Goal: Task Accomplishment & Management: Use online tool/utility

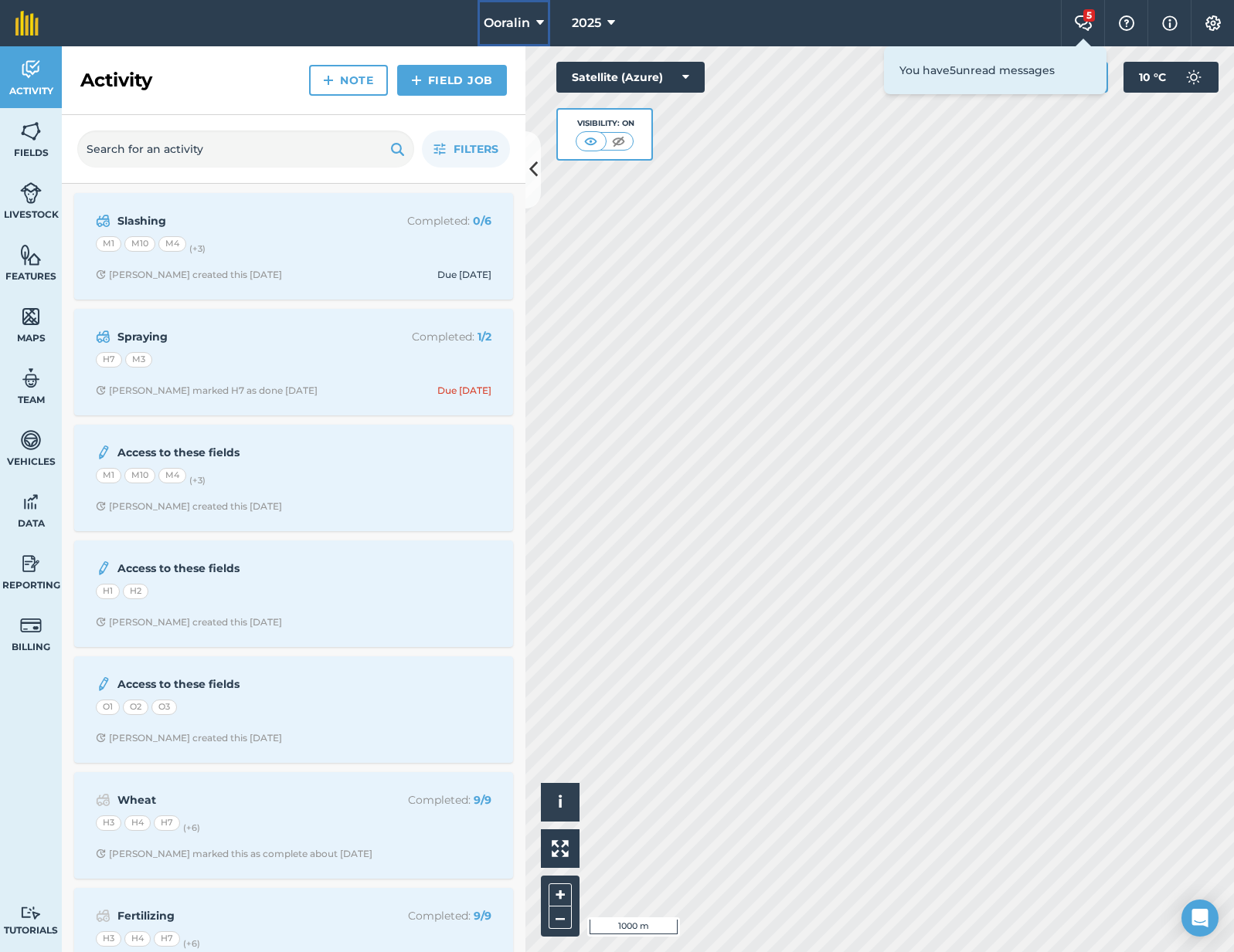
click at [495, 26] on span "Ooralin" at bounding box center [506, 23] width 46 height 19
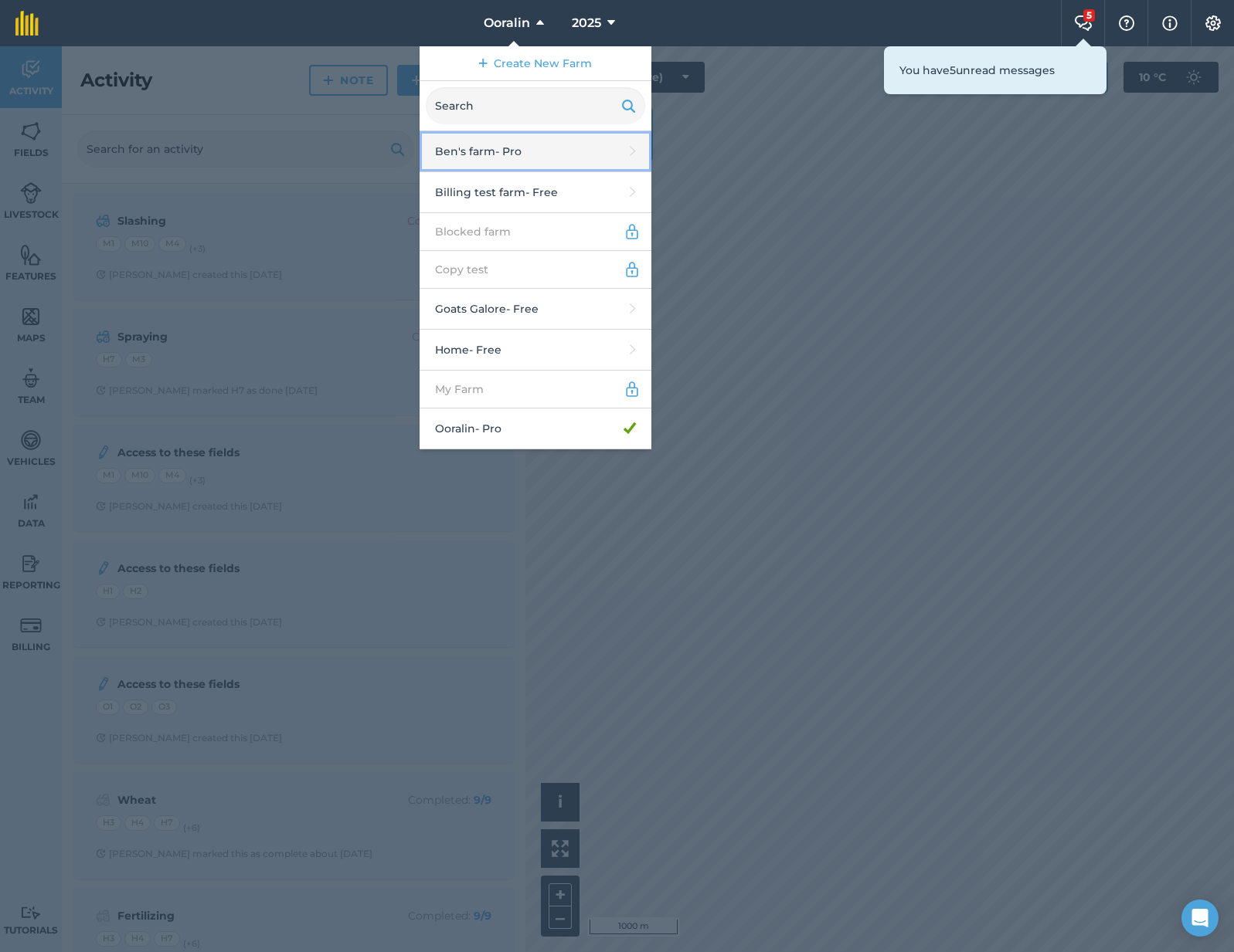
click at [502, 156] on link "[PERSON_NAME]'s farm - Pro" at bounding box center [535, 152] width 232 height 41
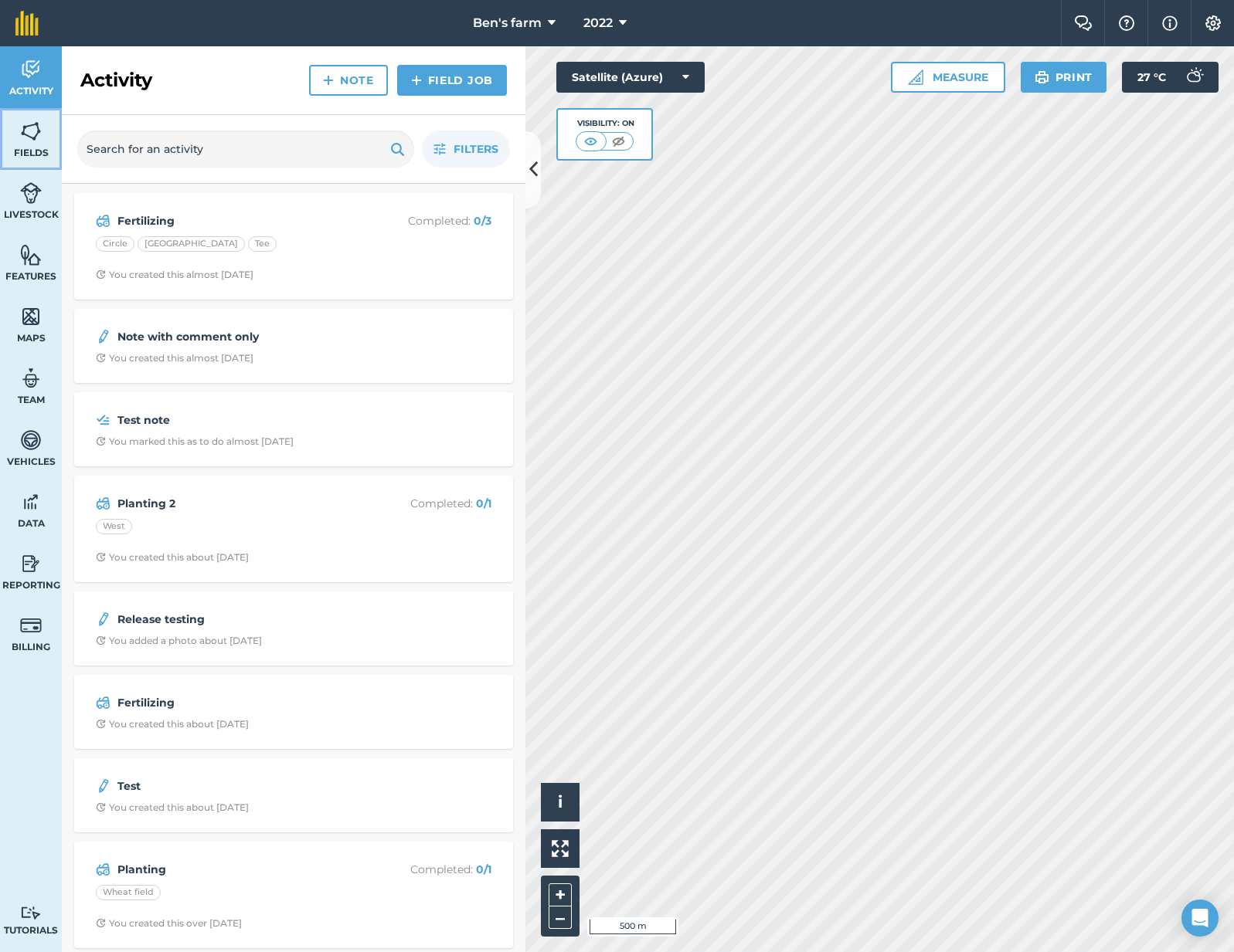
click at [25, 137] on img at bounding box center [31, 131] width 22 height 23
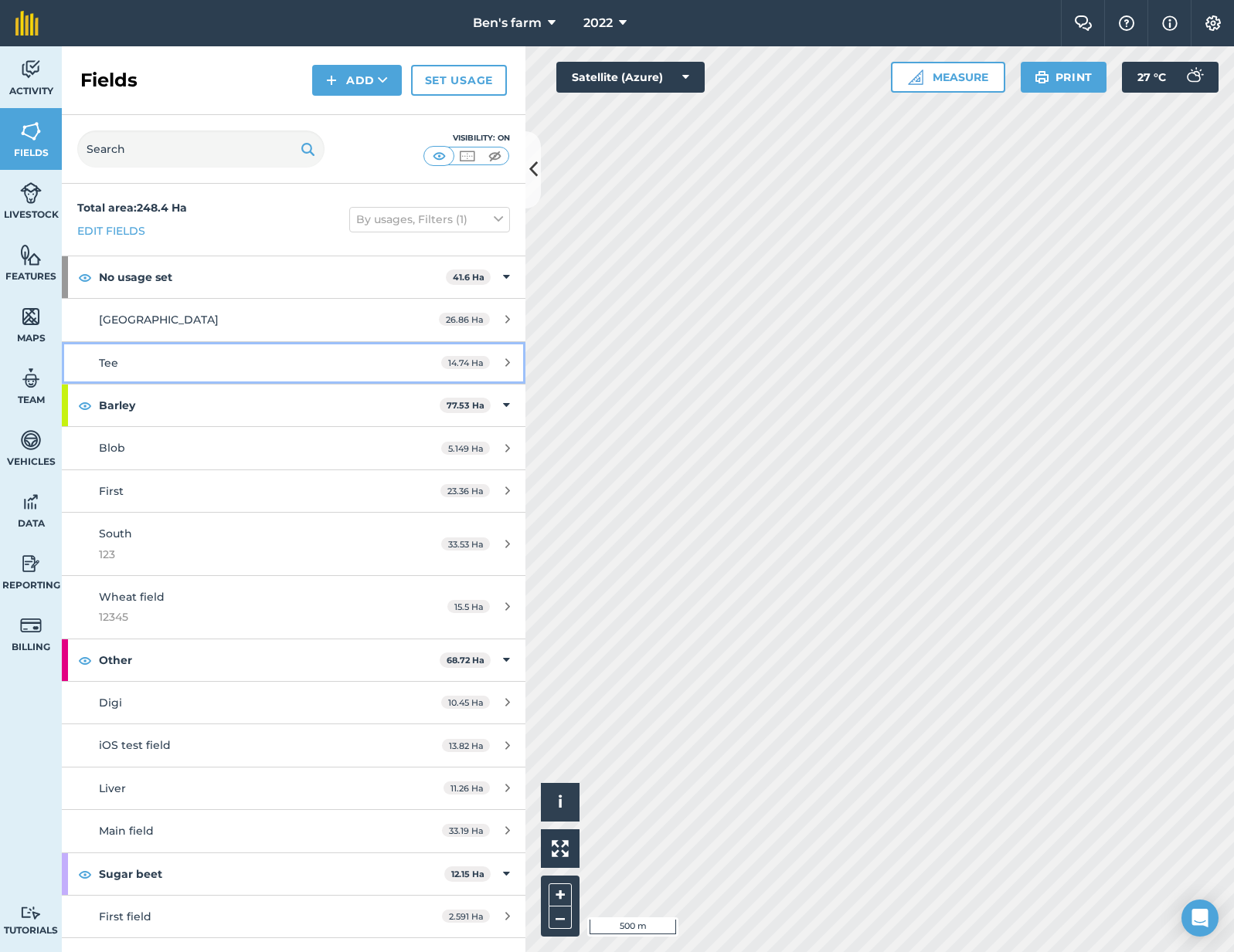
click at [203, 363] on div "Tee" at bounding box center [244, 362] width 291 height 17
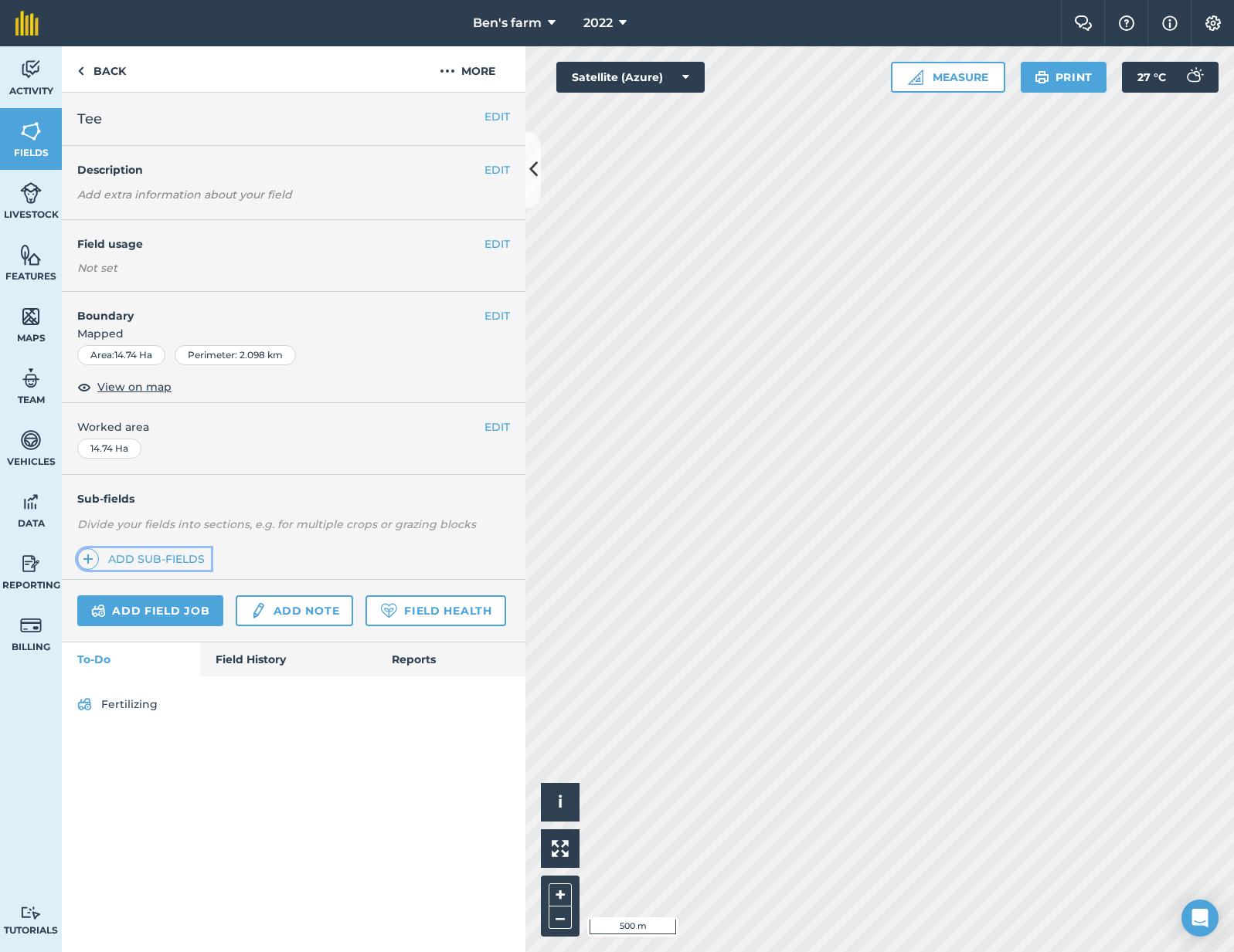
click at [197, 554] on link "Add sub-fields" at bounding box center [144, 559] width 134 height 22
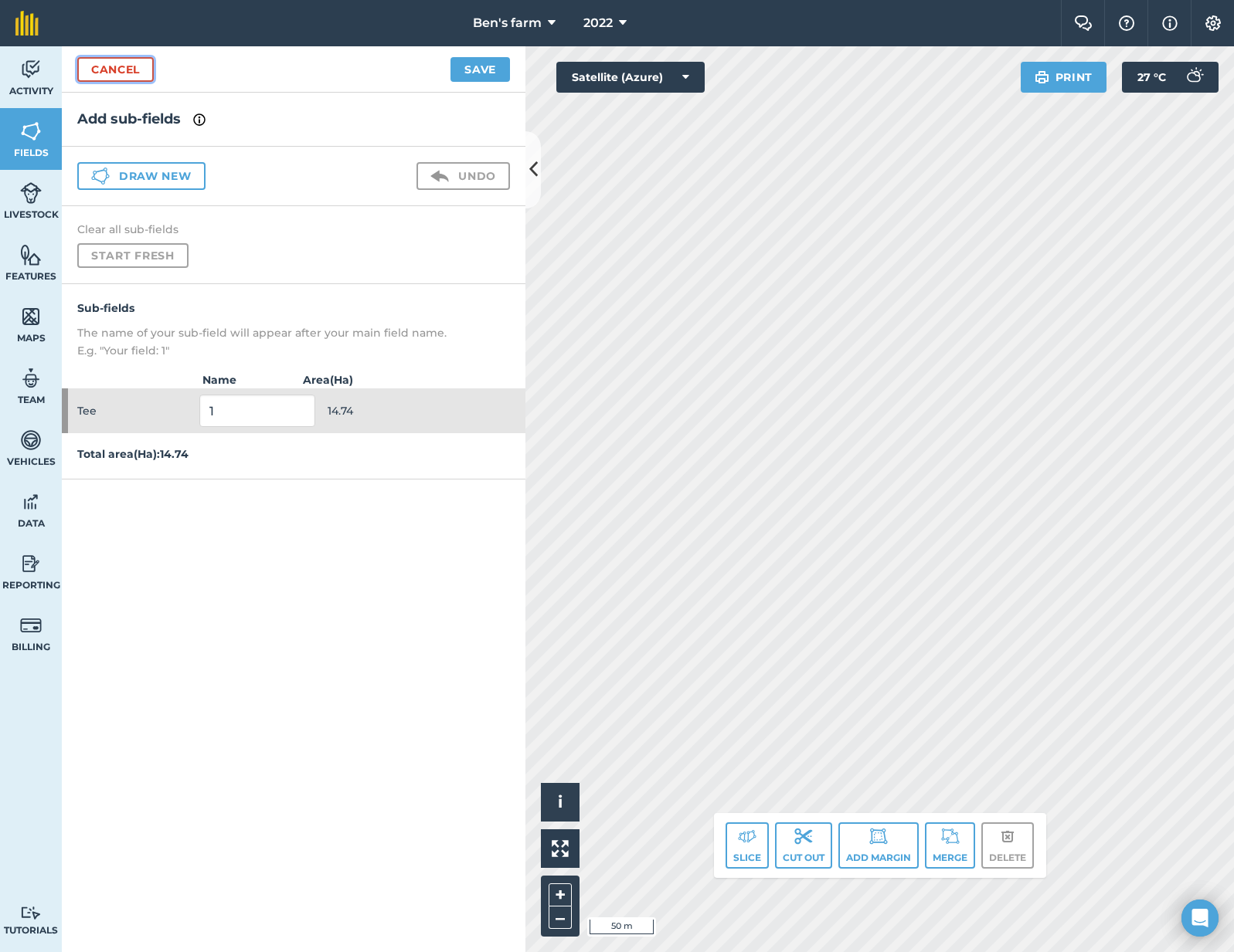
click at [135, 71] on link "Cancel" at bounding box center [115, 69] width 77 height 25
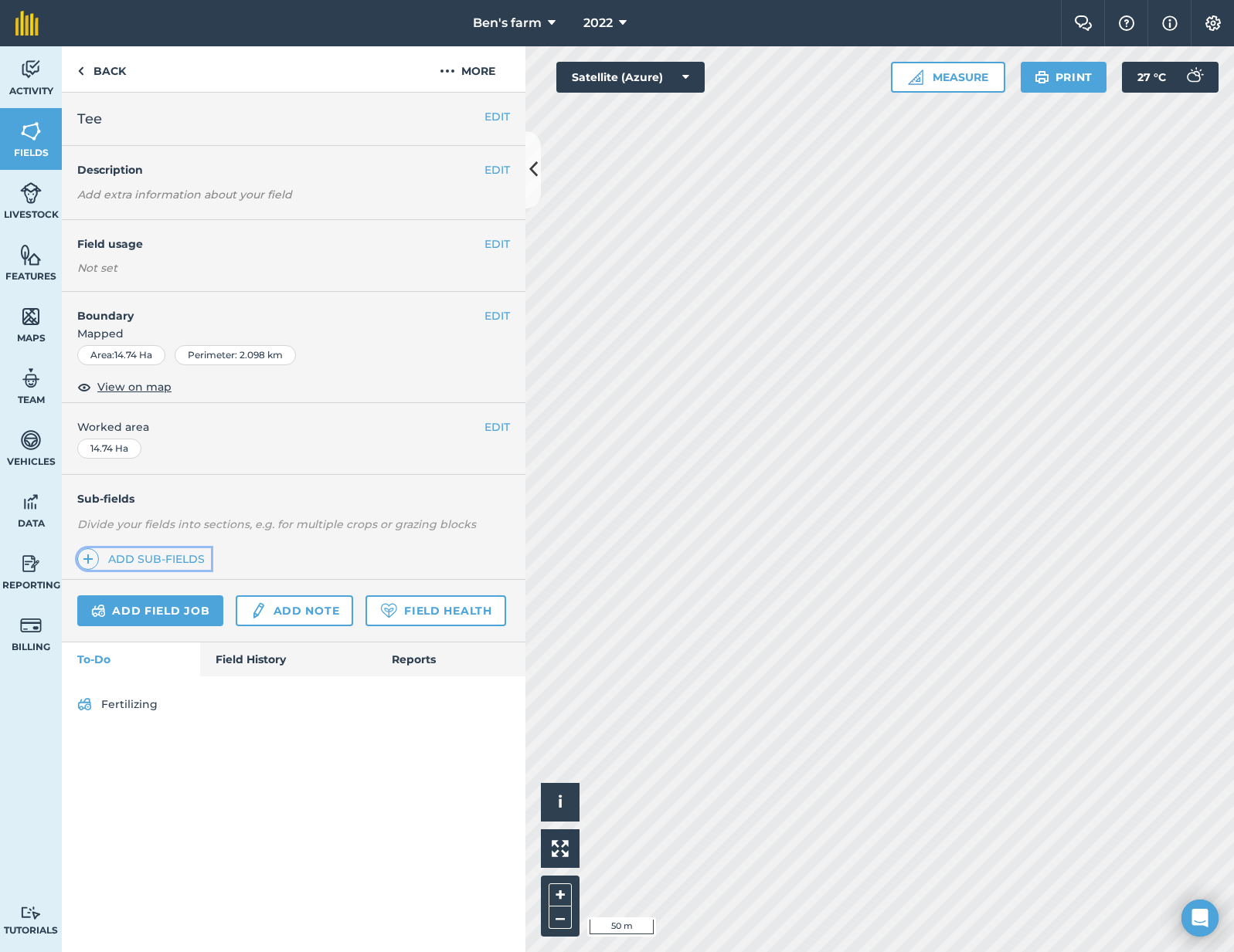
click at [159, 555] on link "Add sub-fields" at bounding box center [144, 559] width 134 height 22
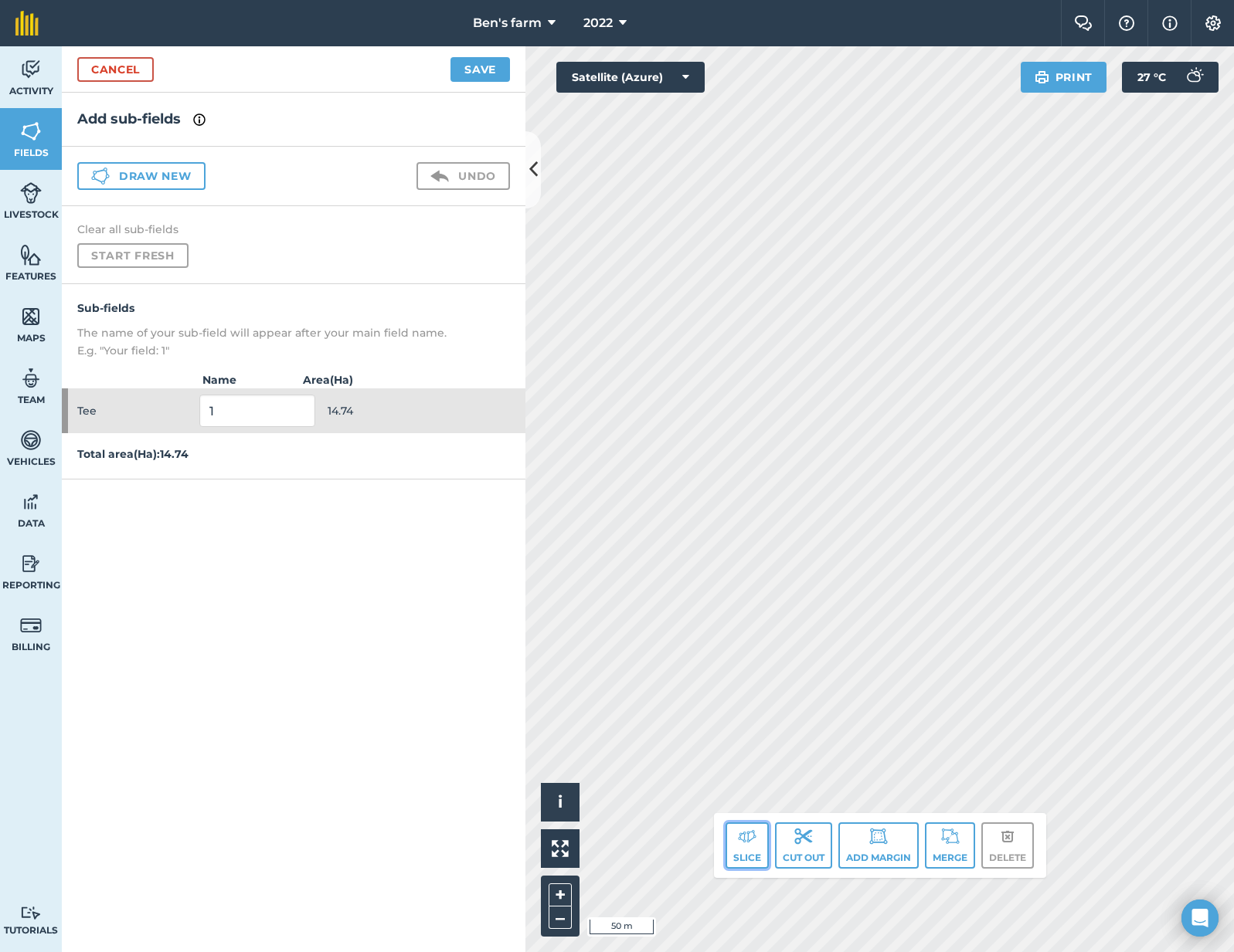
click at [753, 827] on img at bounding box center [747, 836] width 19 height 19
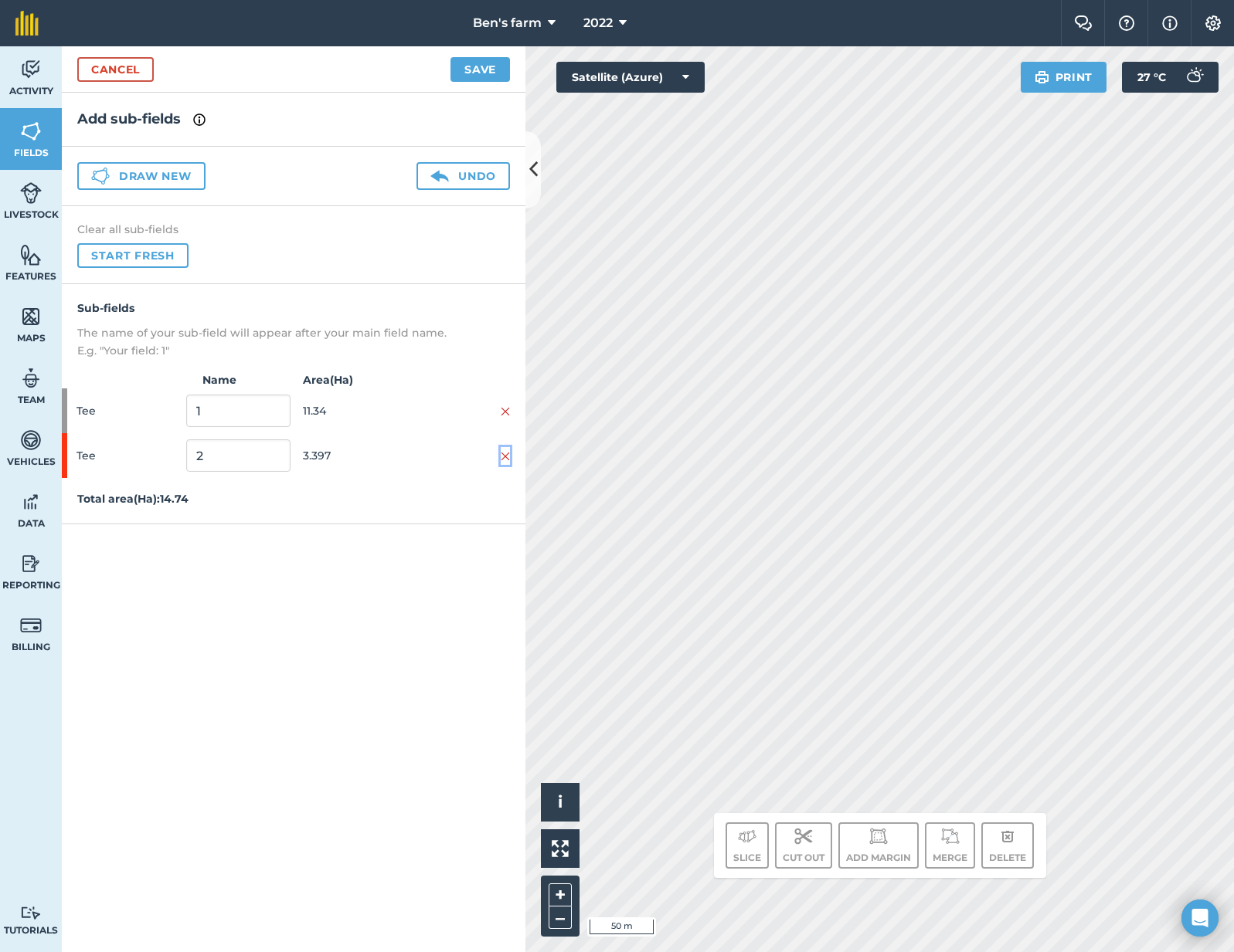
click at [500, 452] on img at bounding box center [504, 456] width 9 height 12
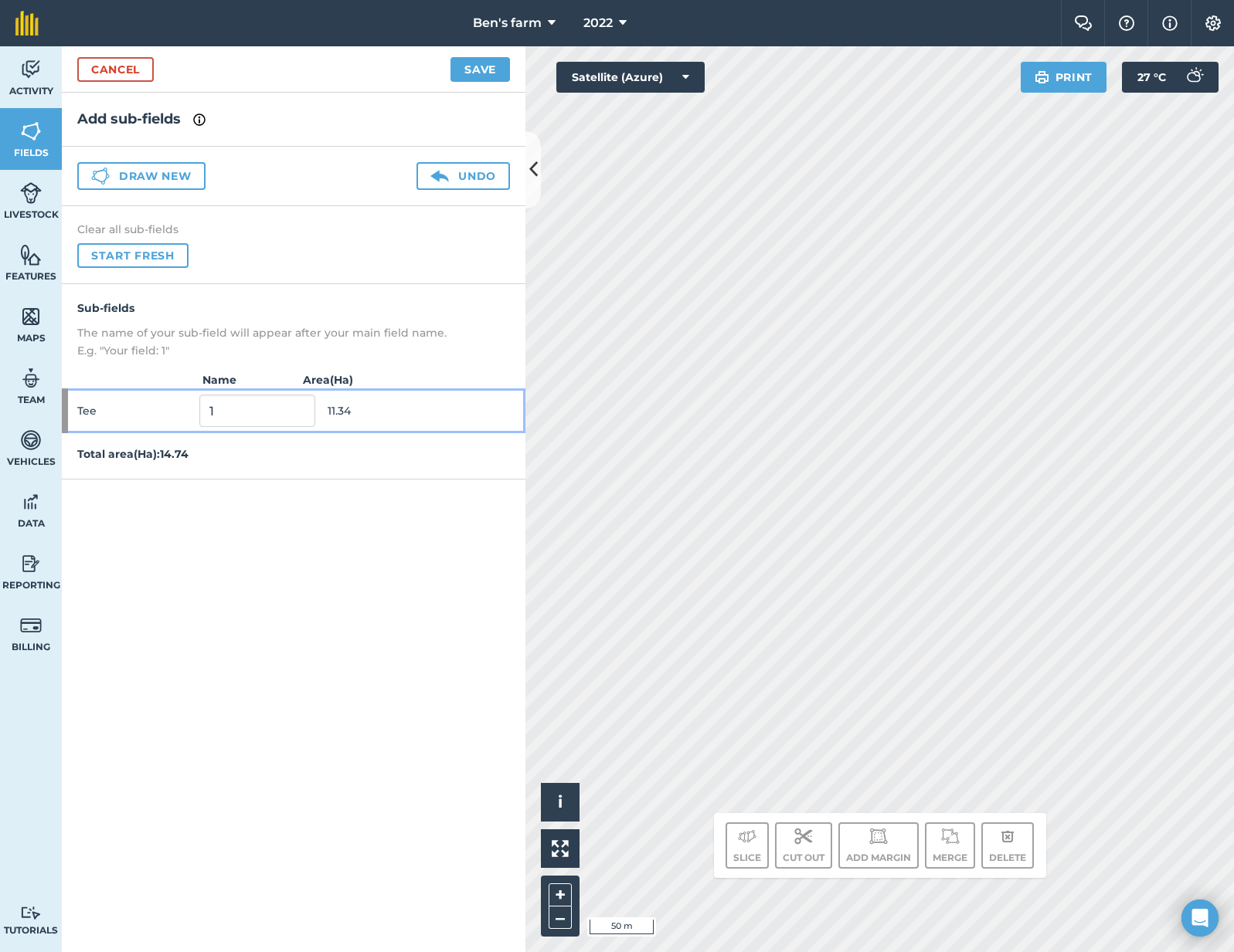
click at [409, 406] on span "11.34" at bounding box center [385, 410] width 116 height 29
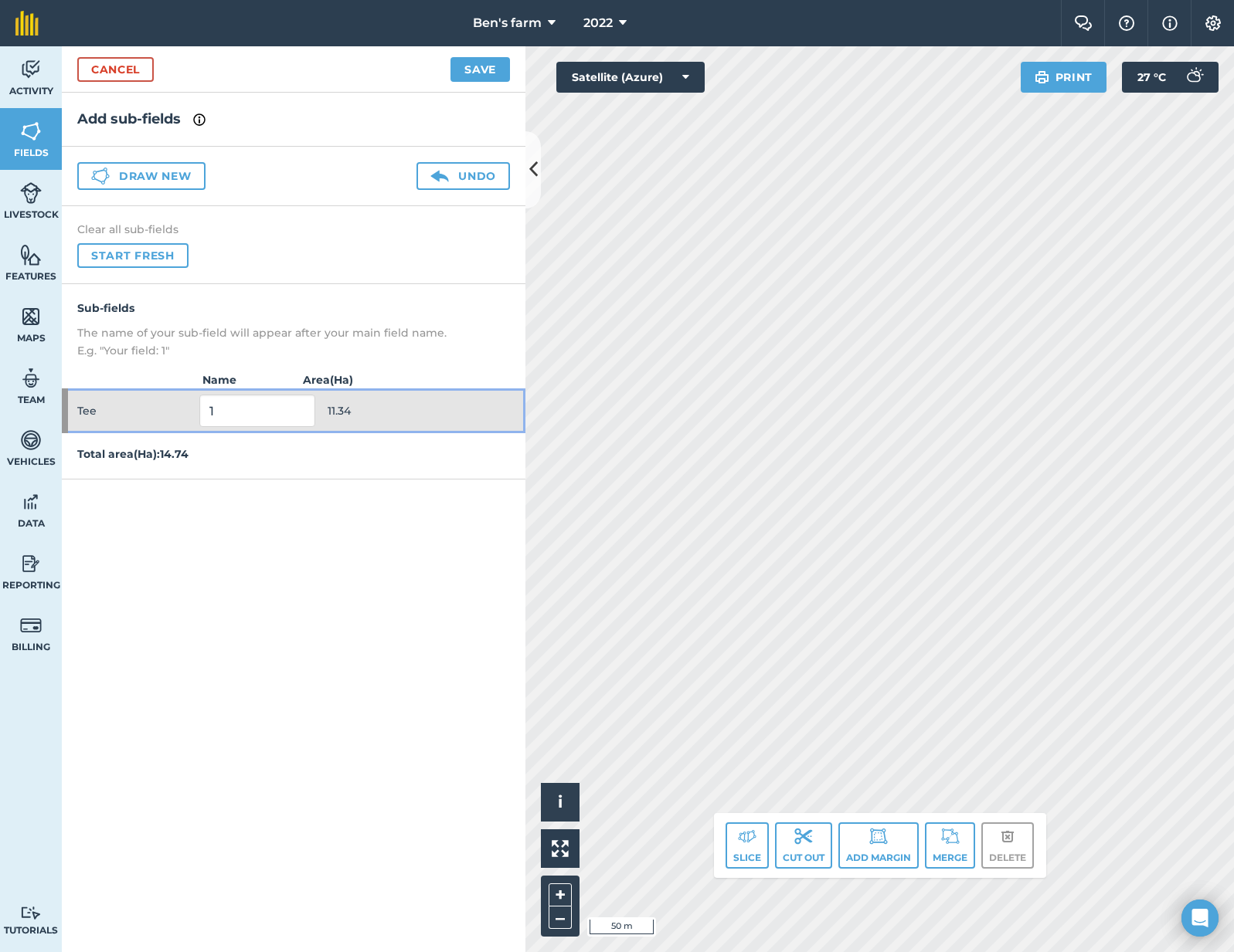
click at [409, 406] on span "11.34" at bounding box center [385, 410] width 116 height 29
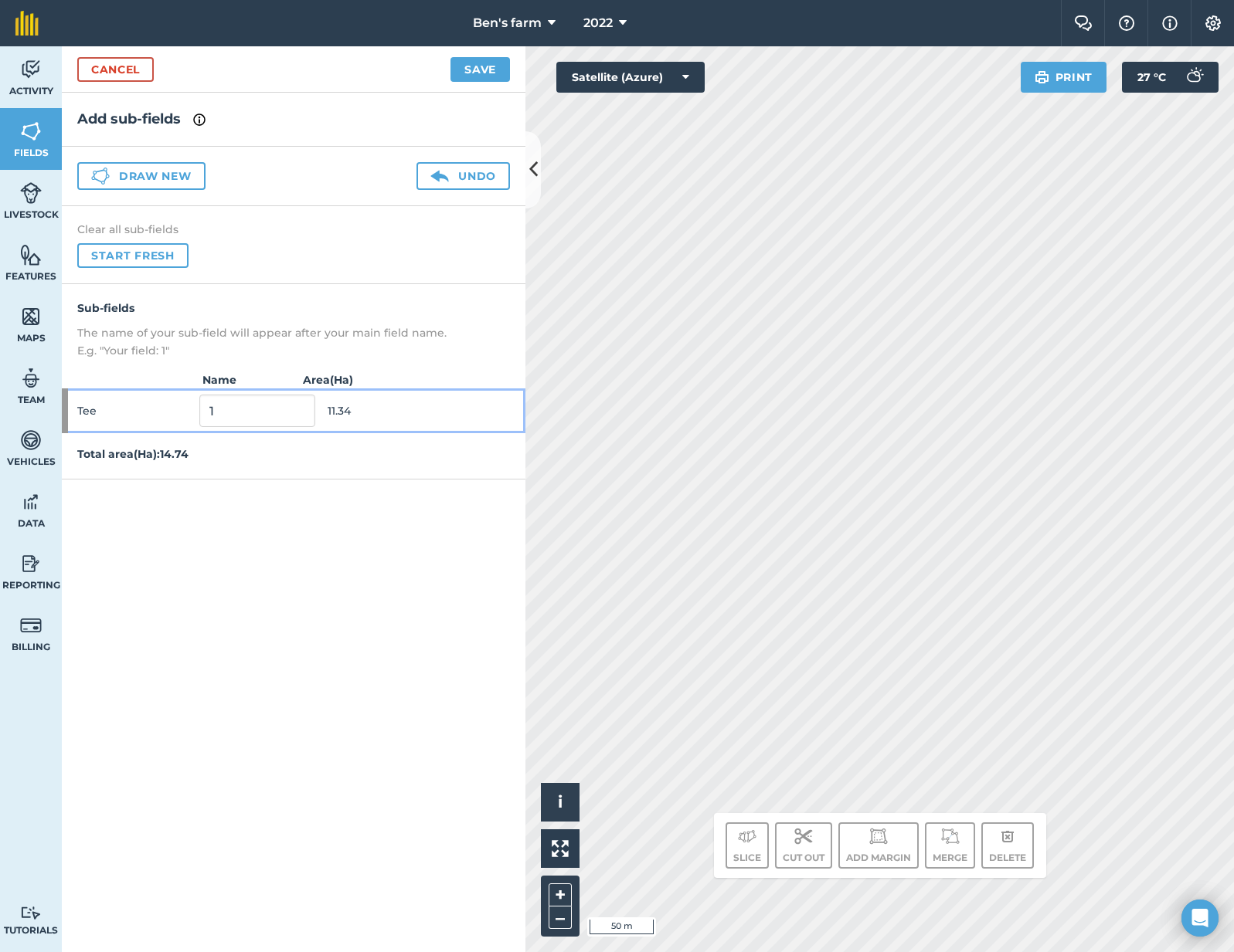
click at [409, 405] on span "11.34" at bounding box center [385, 410] width 116 height 29
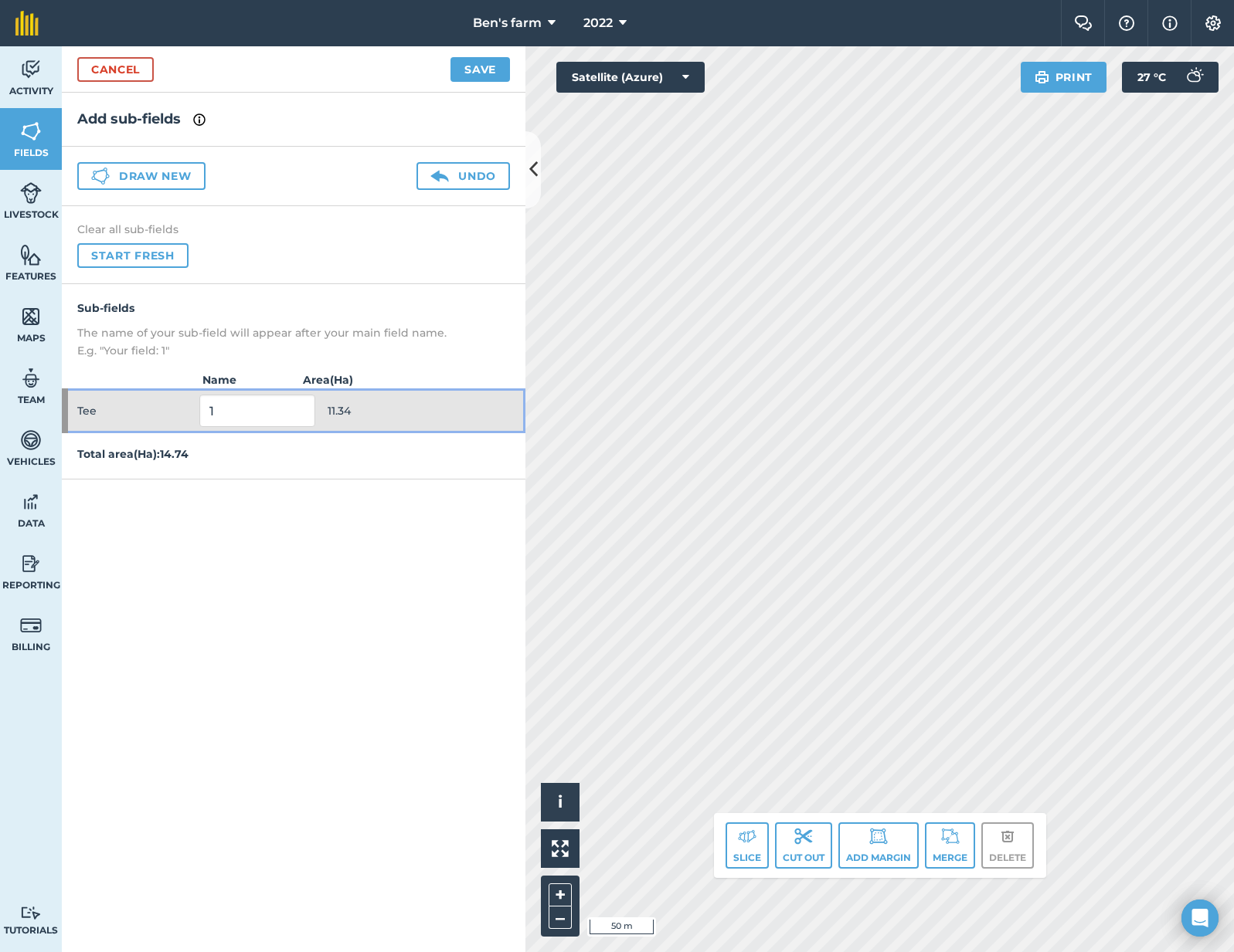
click at [409, 405] on span "11.34" at bounding box center [385, 410] width 116 height 29
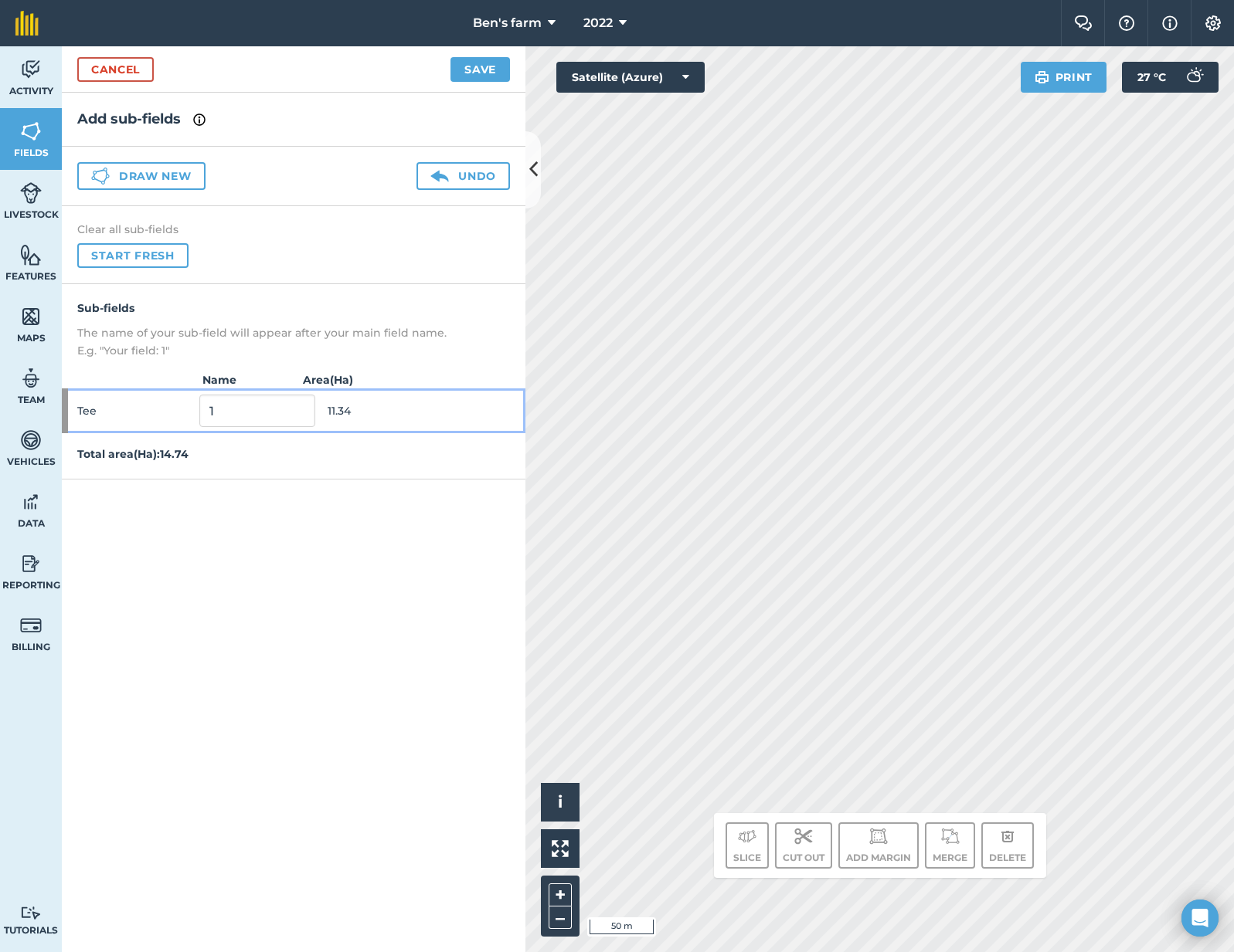
click at [409, 405] on span "11.34" at bounding box center [385, 410] width 116 height 29
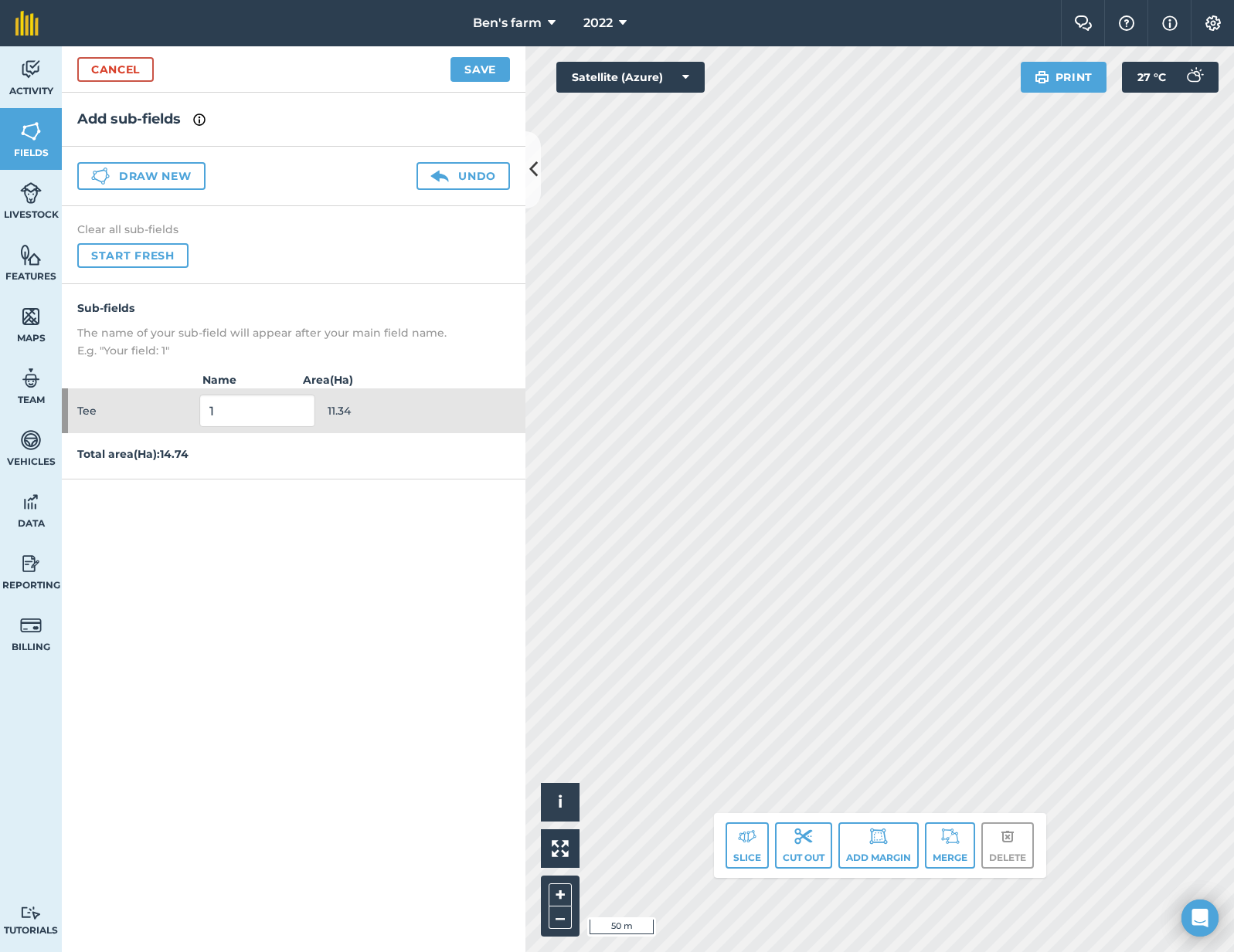
click at [397, 459] on p "Total area ( Ha ): 14.74" at bounding box center [294, 453] width 463 height 17
click at [133, 73] on link "Cancel" at bounding box center [115, 69] width 77 height 25
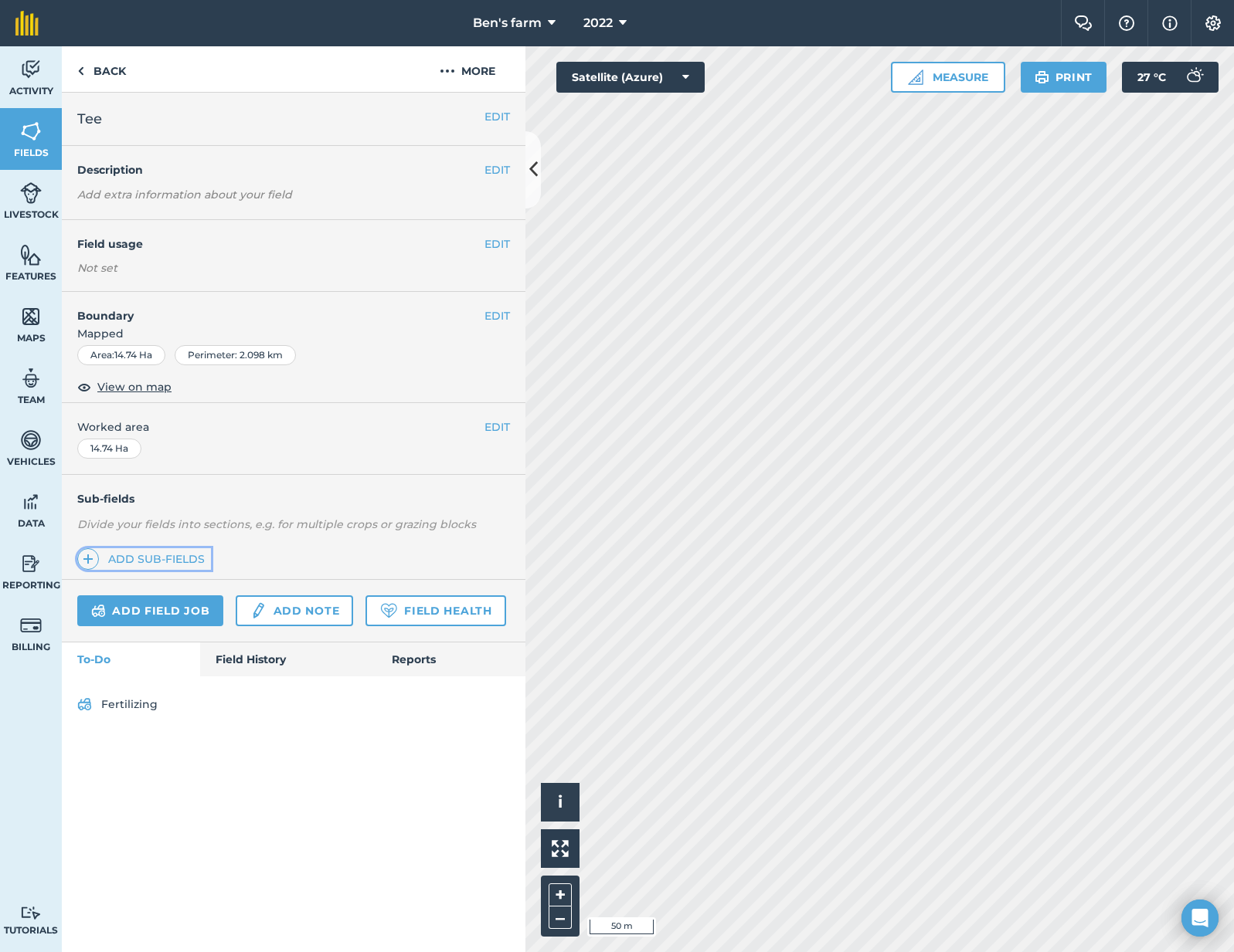
click at [178, 567] on link "Add sub-fields" at bounding box center [144, 559] width 134 height 22
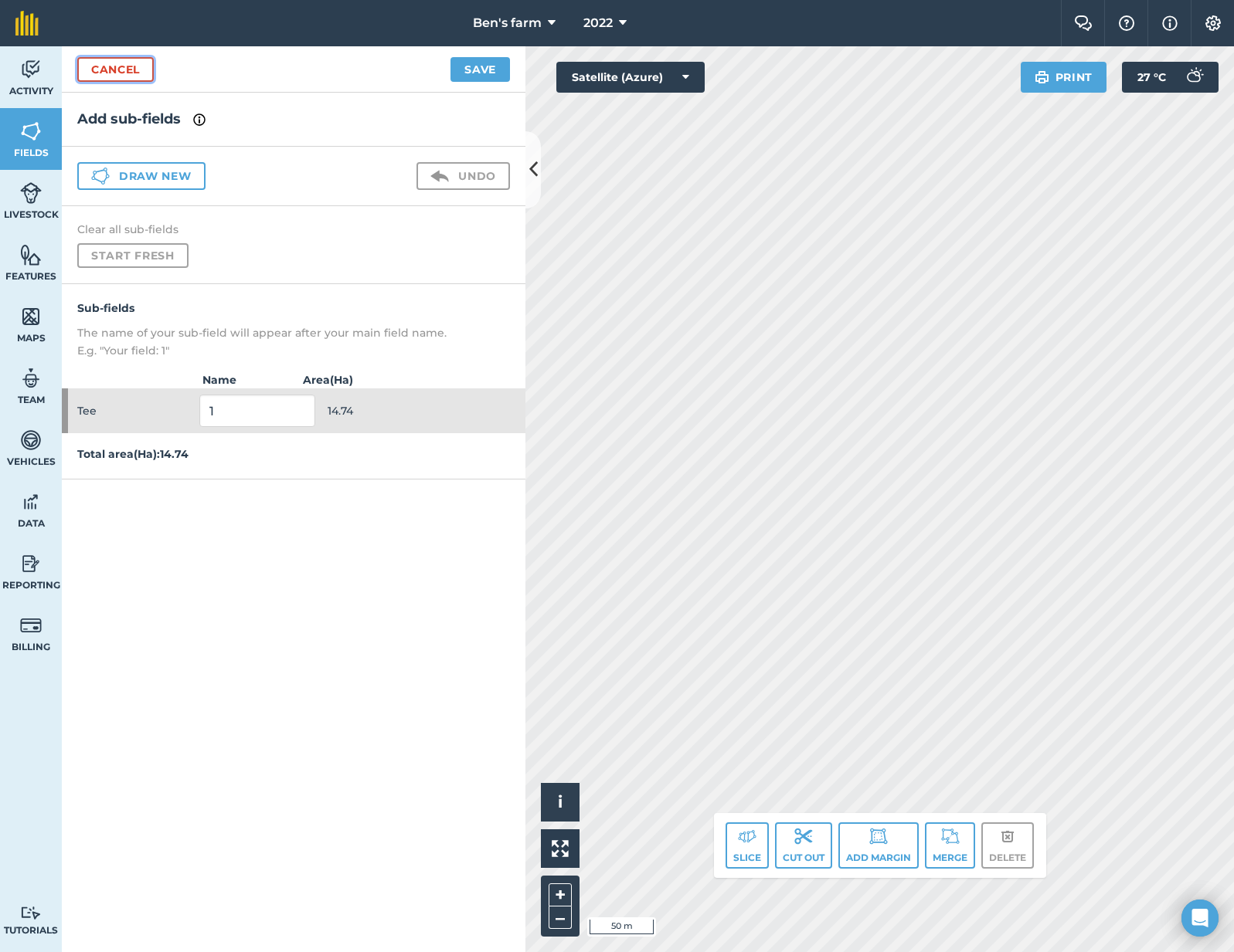
click at [123, 78] on link "Cancel" at bounding box center [115, 69] width 77 height 25
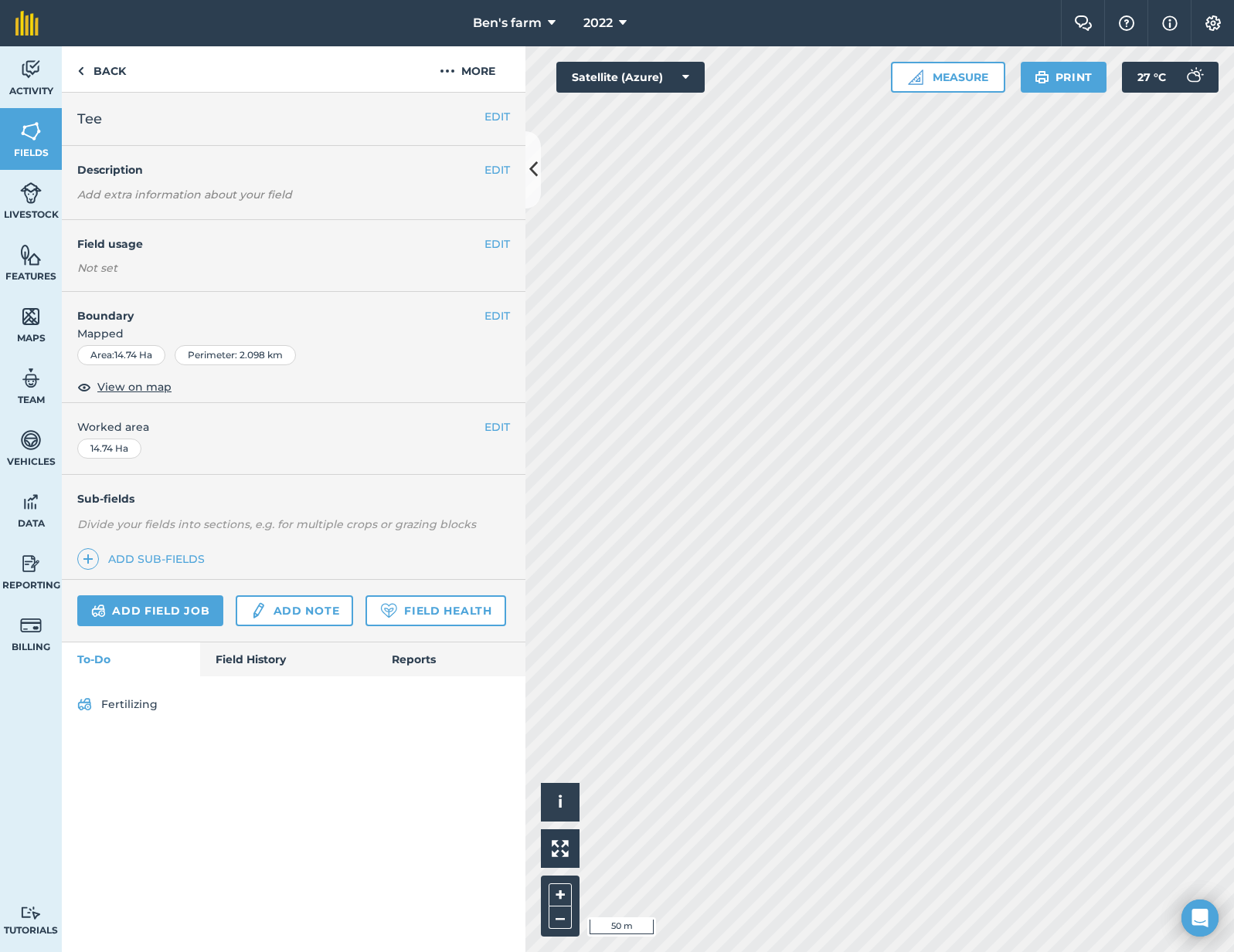
click at [425, 296] on h4 "Boundary" at bounding box center [273, 307] width 422 height 32
